Goal: Information Seeking & Learning: Learn about a topic

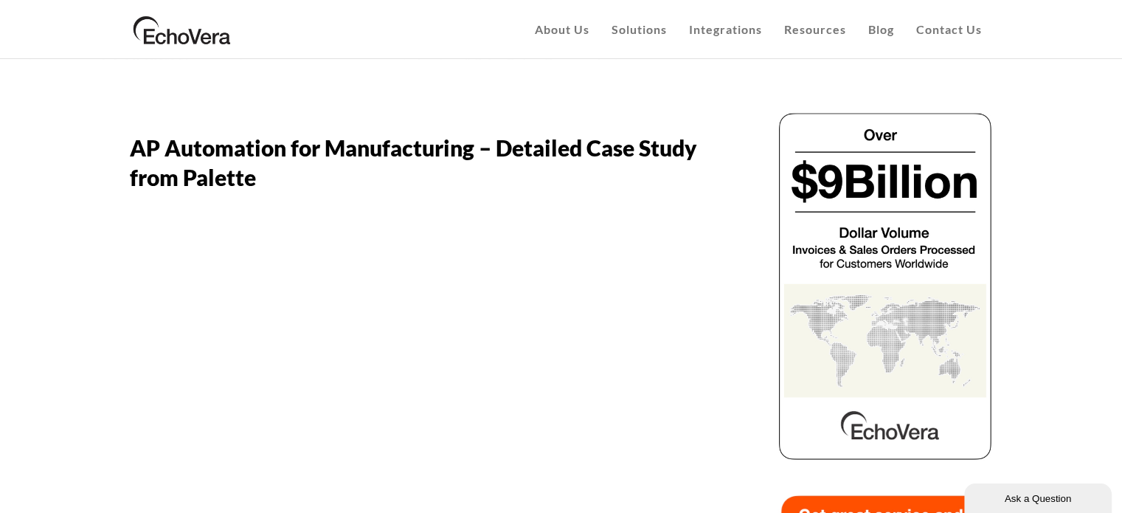
click at [189, 27] on img at bounding box center [182, 29] width 105 height 37
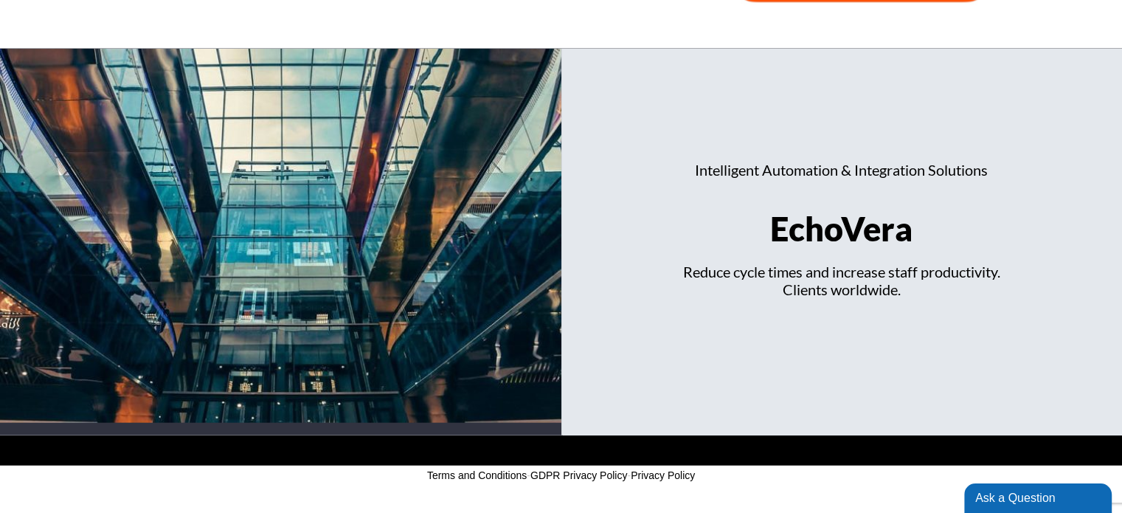
scroll to position [3187, 0]
